Goal: Transaction & Acquisition: Purchase product/service

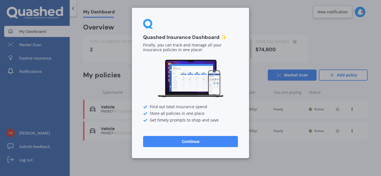
click at [186, 145] on button "Continue" at bounding box center [190, 141] width 95 height 11
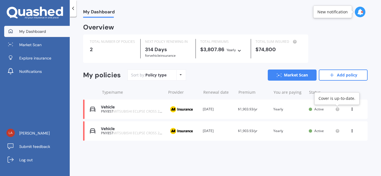
click at [337, 109] on icon at bounding box center [337, 109] width 1 height 1
click at [354, 109] on div "View option View policy Delete" at bounding box center [352, 110] width 5 height 6
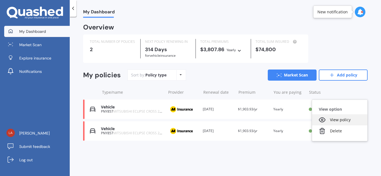
click at [340, 120] on div "View policy" at bounding box center [339, 120] width 55 height 11
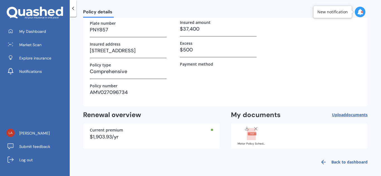
scroll to position [59, 0]
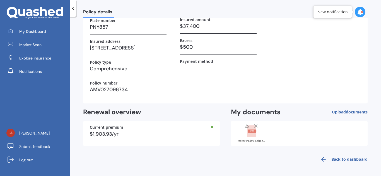
click at [247, 131] on rect at bounding box center [251, 131] width 9 height 3
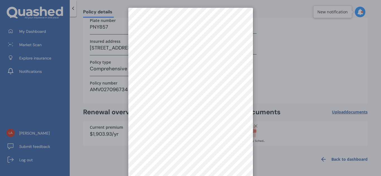
scroll to position [0, 0]
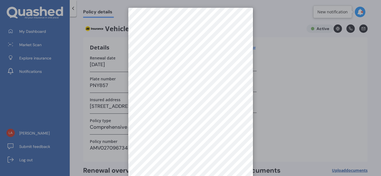
click at [271, 81] on div at bounding box center [190, 88] width 381 height 176
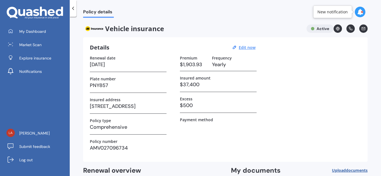
click at [73, 8] on icon at bounding box center [73, 9] width 6 height 6
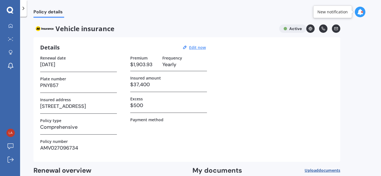
click at [356, 13] on div at bounding box center [359, 12] width 11 height 11
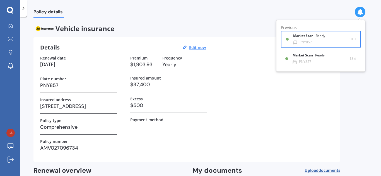
click at [325, 37] on div "Ready" at bounding box center [319, 36] width 9 height 4
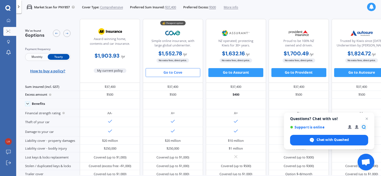
click at [325, 37] on div "Proud to be 100% NZ owned and driven. $1,700.49 / yr $1,700.49 / yr $169.94 / m…" at bounding box center [298, 51] width 60 height 64
click at [367, 118] on span "Close chat" at bounding box center [366, 119] width 7 height 7
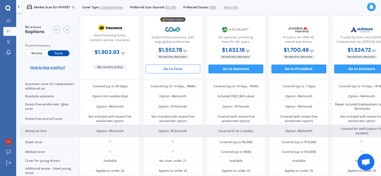
scroll to position [190, 0]
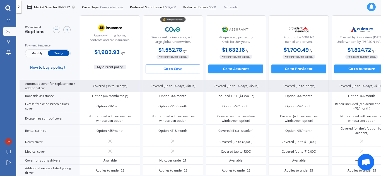
click at [53, 84] on div "Automatic cover for replacement / additional car" at bounding box center [50, 86] width 60 height 12
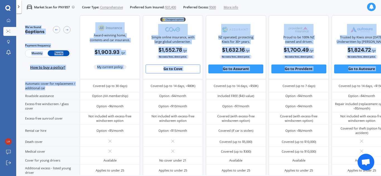
drag, startPoint x: 47, startPoint y: 89, endPoint x: 19, endPoint y: 82, distance: 29.3
click at [19, 82] on div "Market Scan for PNY857 Cover Type: Comprehensive Preferred Sum Insured: $37,400…" at bounding box center [198, 102] width 364 height 176
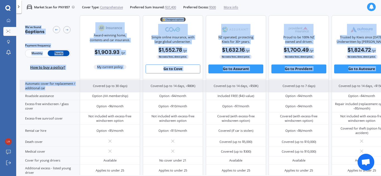
click at [47, 89] on div "Automatic cover for replacement / additional car" at bounding box center [50, 86] width 60 height 12
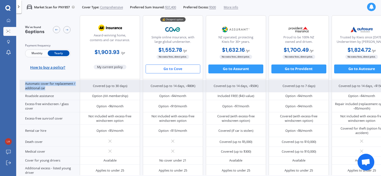
drag, startPoint x: 47, startPoint y: 87, endPoint x: 23, endPoint y: 85, distance: 24.1
click at [23, 85] on div "Automatic cover for replacement / additional car" at bounding box center [50, 86] width 60 height 12
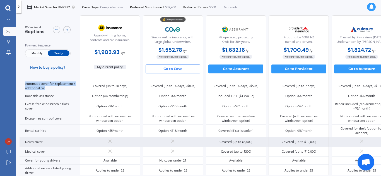
copy div "Automatic cover for replacement / additional car"
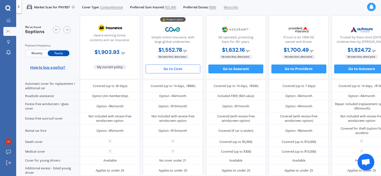
click at [5, 77] on div "My Dashboard Market Scan Explore insurance Notifications [PERSON_NAME] Submit f…" at bounding box center [8, 96] width 16 height 160
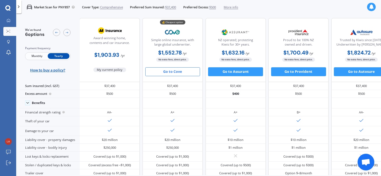
scroll to position [0, 0]
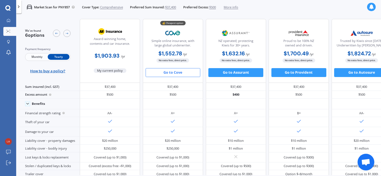
click at [161, 71] on button "Go to Cove" at bounding box center [172, 72] width 55 height 9
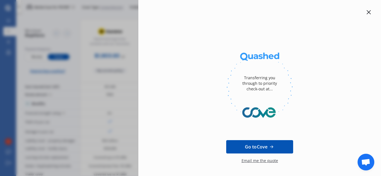
click at [366, 13] on icon at bounding box center [368, 12] width 4 height 4
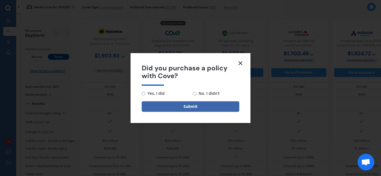
click at [193, 95] on input "No, I didn't" at bounding box center [195, 94] width 4 height 4
radio input "true"
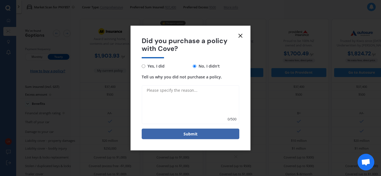
click at [185, 99] on textarea "Tell us why you did not purchase a policy." at bounding box center [191, 105] width 98 height 39
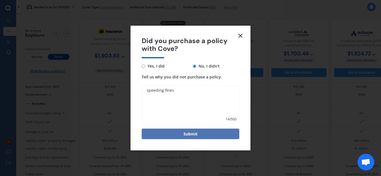
type textarea "speeding fines"
click at [196, 136] on button "Submit" at bounding box center [191, 134] width 98 height 11
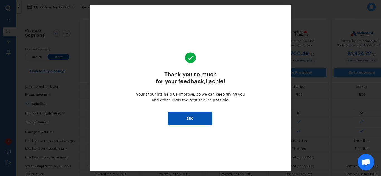
click at [189, 116] on button "OK" at bounding box center [189, 118] width 45 height 13
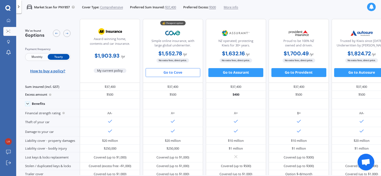
click at [189, 116] on div "A+" at bounding box center [173, 113] width 60 height 8
click at [242, 74] on button "Go to Assurant" at bounding box center [235, 72] width 55 height 9
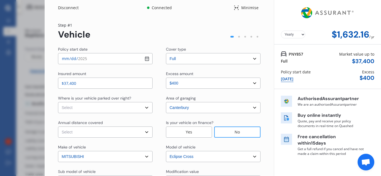
click at [126, 107] on select "Select In a garage On own property On street or road" at bounding box center [105, 107] width 94 height 11
select select "In a garage"
click at [58, 102] on select "Select In a garage On own property On street or road" at bounding box center [105, 107] width 94 height 11
click at [184, 108] on select "Select [GEOGRAPHIC_DATA] [GEOGRAPHIC_DATA] [GEOGRAPHIC_DATA] / [PERSON_NAME] / …" at bounding box center [213, 107] width 94 height 11
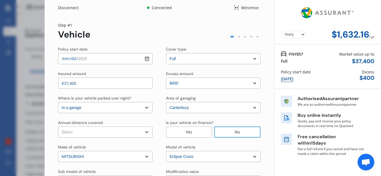
click at [129, 133] on select "Select Low (less than 15,000km per year) Average (15,000-30,000km per year) Hig…" at bounding box center [105, 132] width 94 height 11
select select "20000"
click at [58, 127] on select "Select Low (less than 15,000km per year) Average (15,000-30,000km per year) Hig…" at bounding box center [105, 132] width 94 height 11
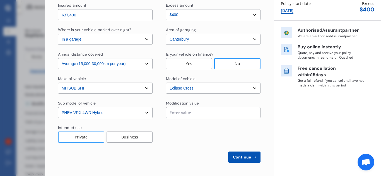
scroll to position [68, 0]
click at [243, 155] on button "Continue" at bounding box center [244, 157] width 32 height 11
select select "Mr"
select select "20"
select select "10"
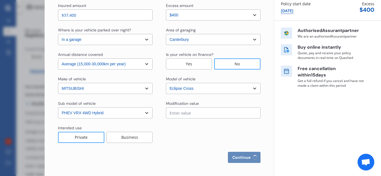
select select "1990"
select select "full"
select select "more than 4 years"
select select "[GEOGRAPHIC_DATA]"
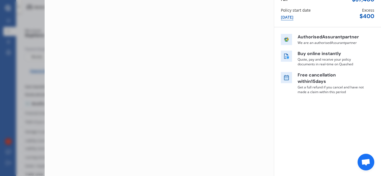
scroll to position [0, 0]
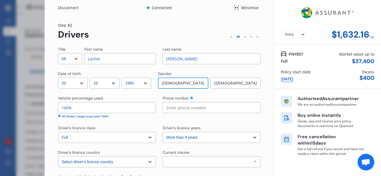
click at [114, 54] on input "Lachie" at bounding box center [120, 58] width 72 height 11
type input "Lachlan"
click at [174, 103] on input at bounding box center [211, 107] width 98 height 11
type input "0273423333"
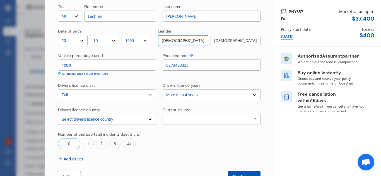
scroll to position [43, 0]
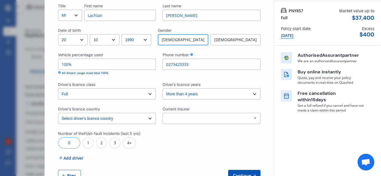
click at [175, 119] on div "Allianz AAI AMI IAG - NZI/State [PERSON_NAME] Vero Unknown Other Insurer None P…" at bounding box center [211, 118] width 98 height 11
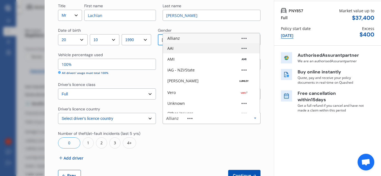
click at [185, 50] on div "AAI" at bounding box center [211, 49] width 88 height 4
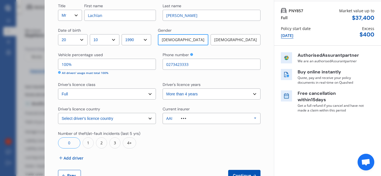
click at [182, 121] on div "AAI Allianz AAI AMI IAG - NZI/State [PERSON_NAME] Vero Unknown Other Insurer No…" at bounding box center [211, 118] width 98 height 11
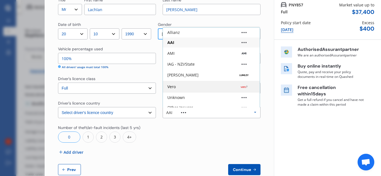
scroll to position [37, 0]
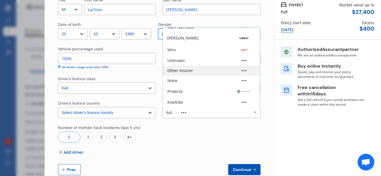
click at [182, 72] on div "Other Insurer" at bounding box center [180, 71] width 26 height 4
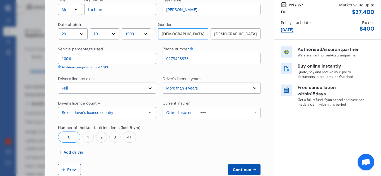
scroll to position [62, 0]
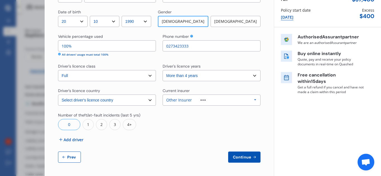
click at [234, 156] on span "Continue" at bounding box center [242, 157] width 20 height 4
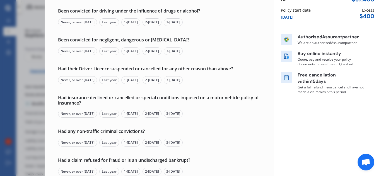
scroll to position [0, 0]
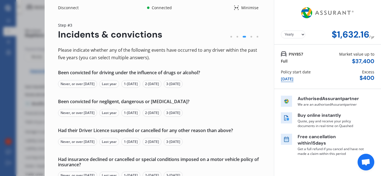
click at [89, 85] on div "Never, or over [DATE]" at bounding box center [77, 84] width 39 height 8
click at [86, 113] on div "Never, or over [DATE]" at bounding box center [77, 113] width 39 height 8
click at [77, 142] on div "Never, or over [DATE]" at bounding box center [77, 142] width 39 height 8
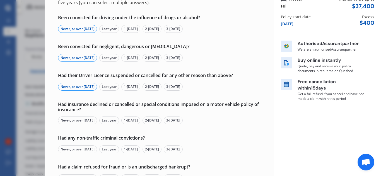
scroll to position [57, 0]
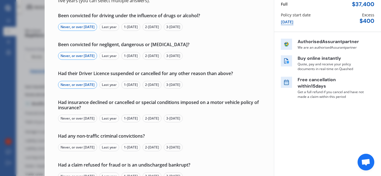
click at [72, 120] on div "Never, or over [DATE]" at bounding box center [77, 119] width 39 height 8
click at [85, 148] on div "Never, or over [DATE]" at bounding box center [77, 148] width 39 height 8
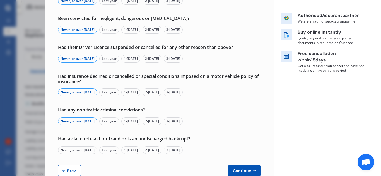
scroll to position [97, 0]
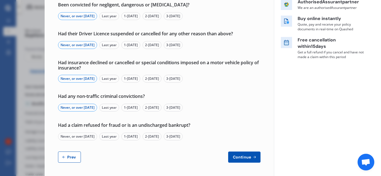
click at [83, 136] on div "Never, or over [DATE]" at bounding box center [77, 137] width 39 height 8
click at [236, 155] on span "Continue" at bounding box center [242, 157] width 20 height 4
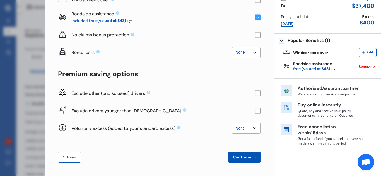
scroll to position [0, 0]
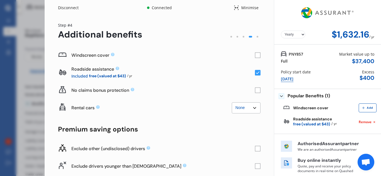
click at [255, 55] on rect at bounding box center [258, 56] width 6 height 6
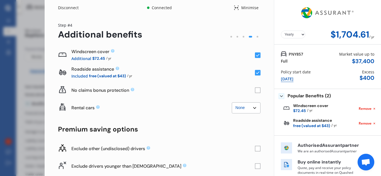
click at [255, 56] on rect at bounding box center [258, 56] width 6 height 6
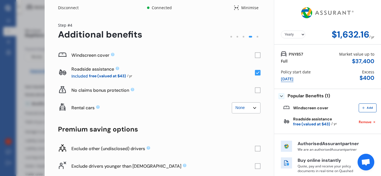
click at [255, 56] on rect at bounding box center [258, 56] width 6 height 6
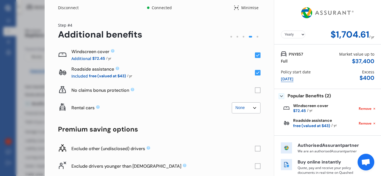
click at [256, 89] on rect at bounding box center [258, 91] width 6 height 6
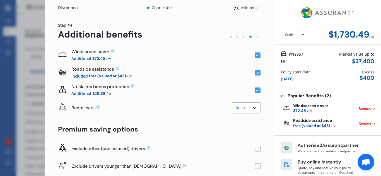
click at [256, 89] on icon at bounding box center [258, 90] width 4 height 3
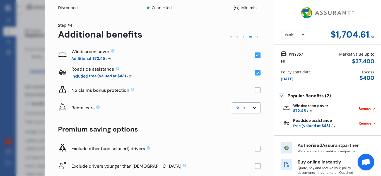
click at [255, 54] on rect at bounding box center [258, 56] width 6 height 6
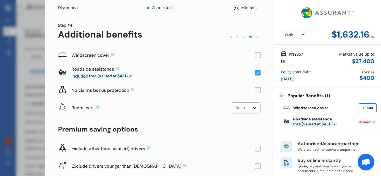
click at [255, 147] on rect at bounding box center [258, 149] width 6 height 6
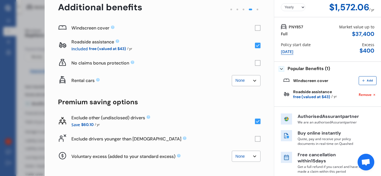
scroll to position [30, 0]
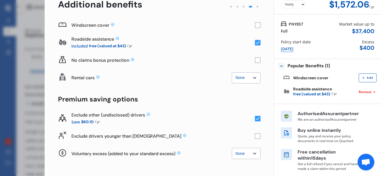
click at [255, 135] on rect at bounding box center [258, 136] width 6 height 6
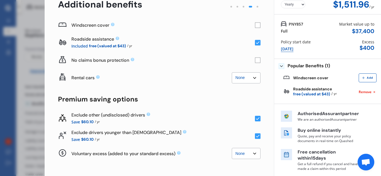
click at [255, 118] on rect at bounding box center [258, 119] width 6 height 6
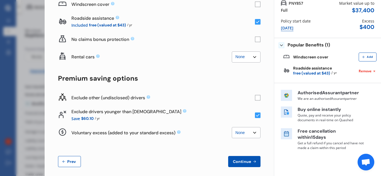
scroll to position [55, 0]
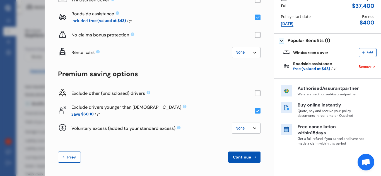
click at [243, 130] on select "None $500 $1,000" at bounding box center [246, 128] width 29 height 11
click at [203, 126] on div "Voluntary excess (added to your standard excess)" at bounding box center [151, 129] width 160 height 6
click at [245, 158] on span "Continue" at bounding box center [242, 157] width 20 height 4
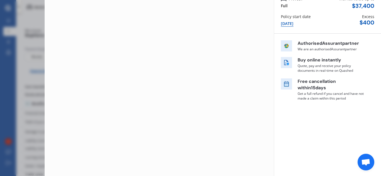
scroll to position [0, 0]
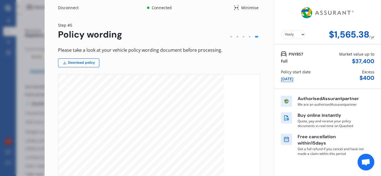
click at [85, 64] on link "Download policy" at bounding box center [78, 63] width 41 height 9
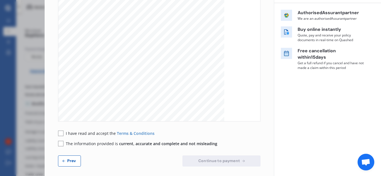
scroll to position [90, 0]
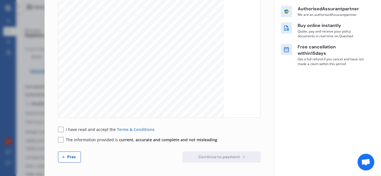
click at [61, 130] on rect at bounding box center [61, 130] width 6 height 6
click at [60, 140] on rect at bounding box center [61, 140] width 6 height 6
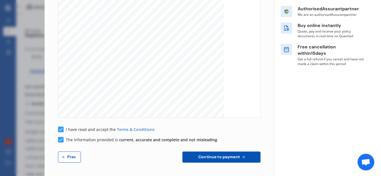
click at [211, 156] on span "Continue to payment" at bounding box center [219, 157] width 44 height 4
